Goal: Information Seeking & Learning: Learn about a topic

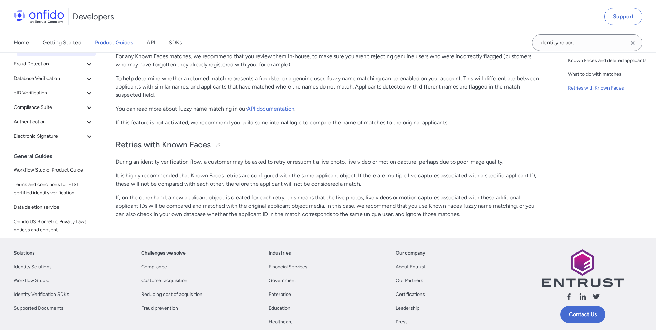
scroll to position [902, 0]
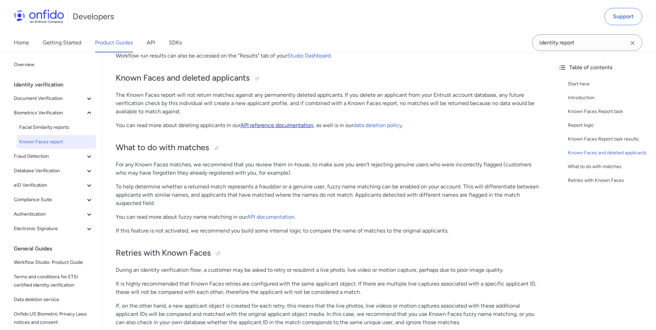
click at [280, 124] on link "API reference documentation" at bounding box center [276, 125] width 73 height 7
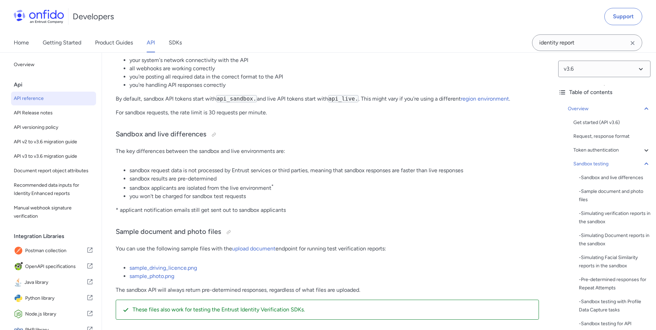
scroll to position [1271, 0]
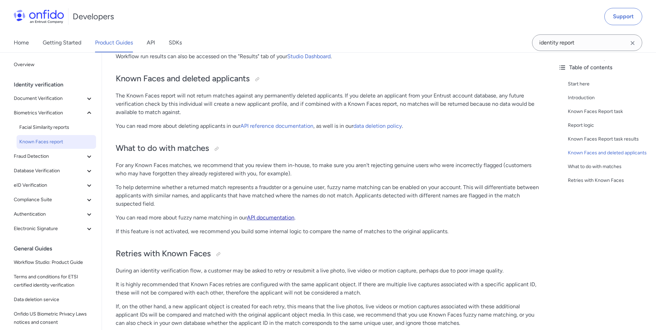
click at [270, 217] on link "API documentation" at bounding box center [270, 217] width 47 height 7
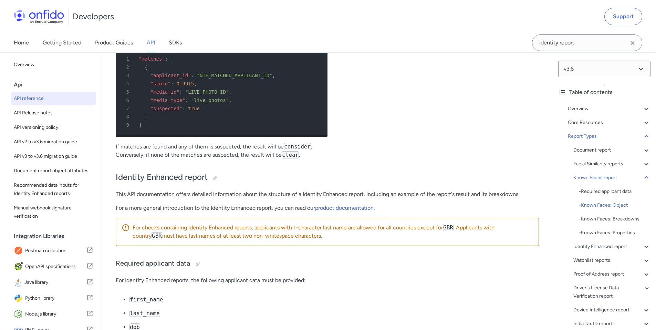
scroll to position [37974, 0]
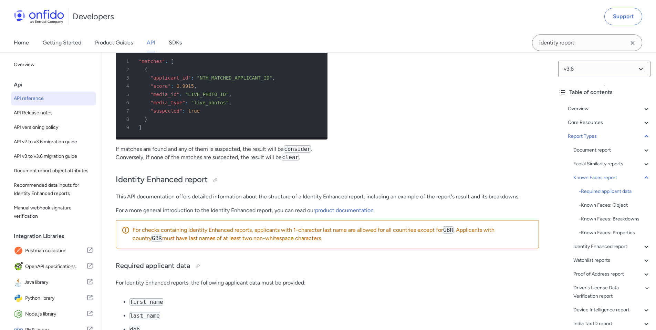
drag, startPoint x: 203, startPoint y: 249, endPoint x: 141, endPoint y: 241, distance: 62.8
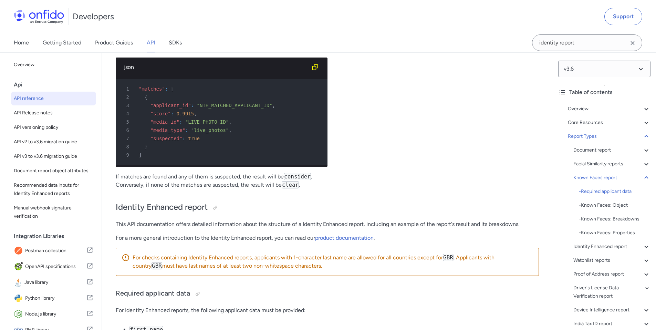
scroll to position [37930, 0]
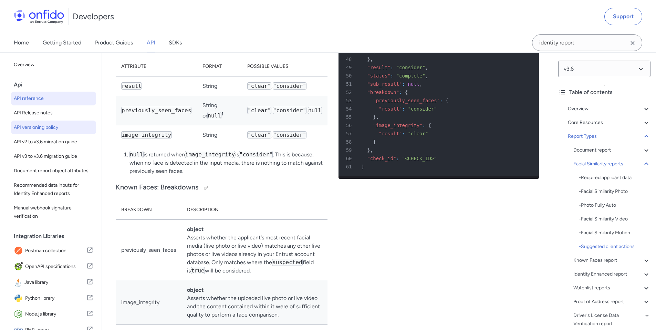
scroll to position [37537, 0]
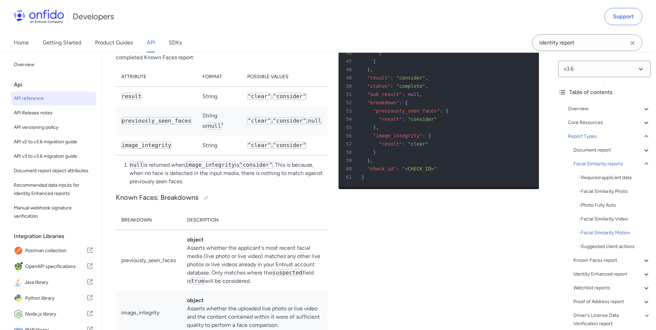
click at [121, 43] on link "Product Guides" at bounding box center [114, 42] width 38 height 19
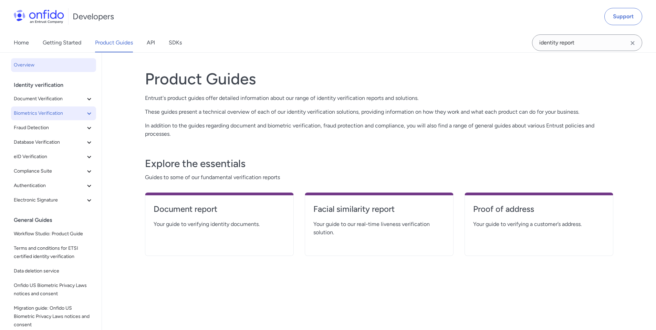
click at [85, 116] on icon at bounding box center [89, 113] width 8 height 8
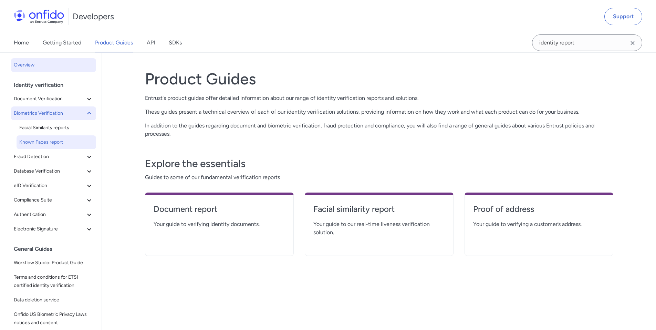
click at [67, 138] on span "Known Faces report" at bounding box center [56, 142] width 74 height 8
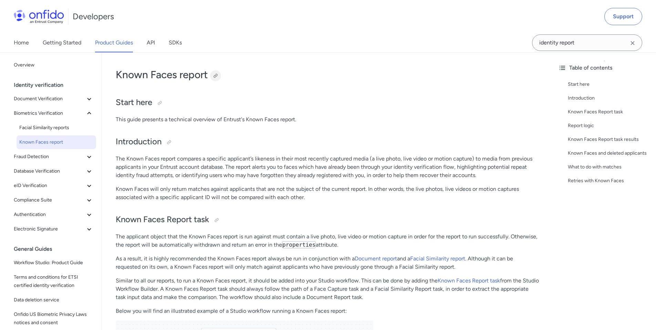
click at [214, 75] on div at bounding box center [216, 76] width 6 height 6
